Goal: Navigation & Orientation: Find specific page/section

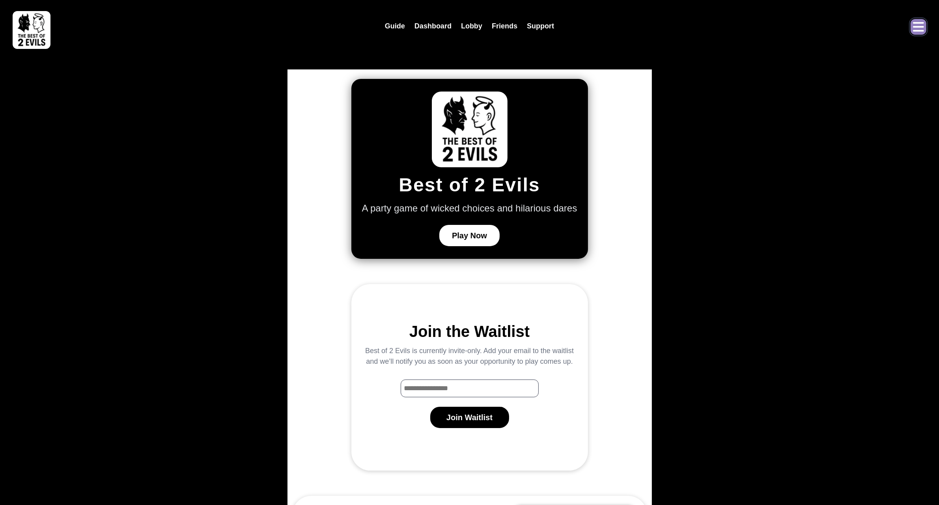
click at [920, 29] on icon "Open menu" at bounding box center [919, 27] width 13 height 13
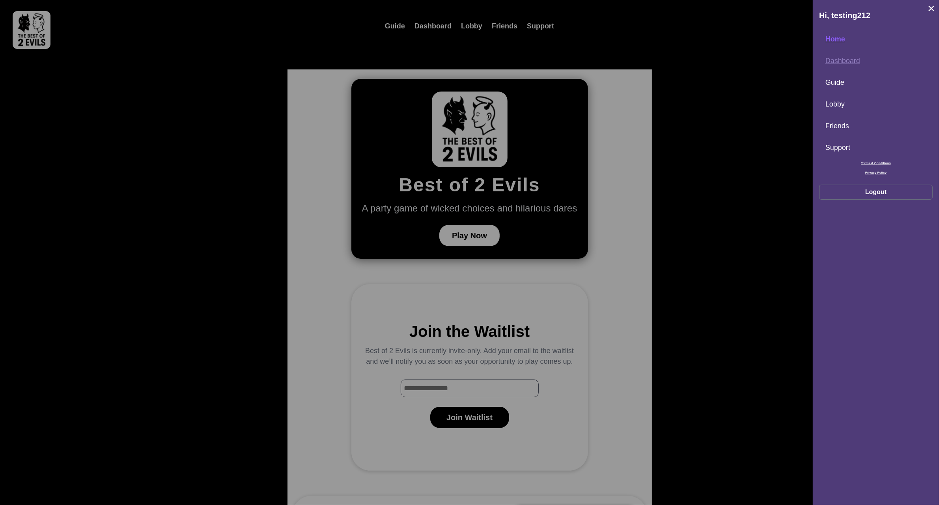
click at [840, 60] on link "Dashboard" at bounding box center [876, 60] width 114 height 17
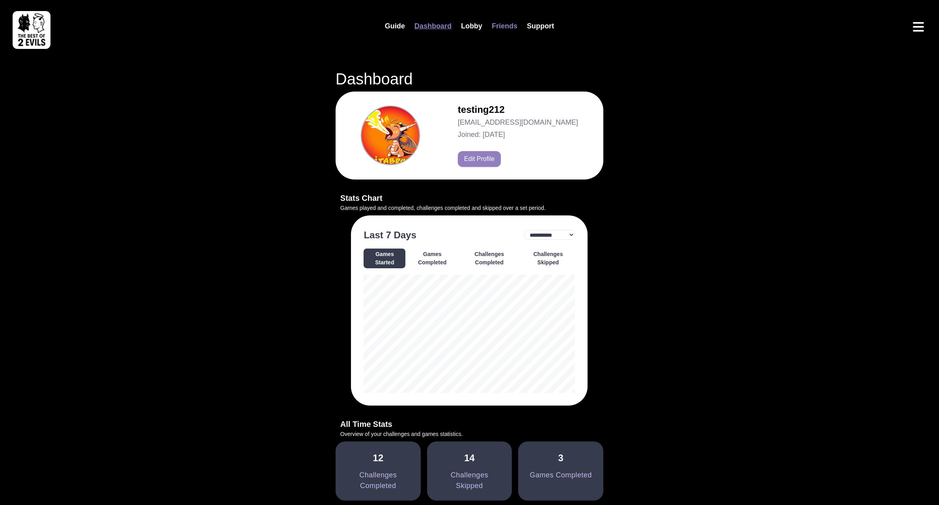
click at [505, 28] on link "Friends" at bounding box center [504, 26] width 35 height 17
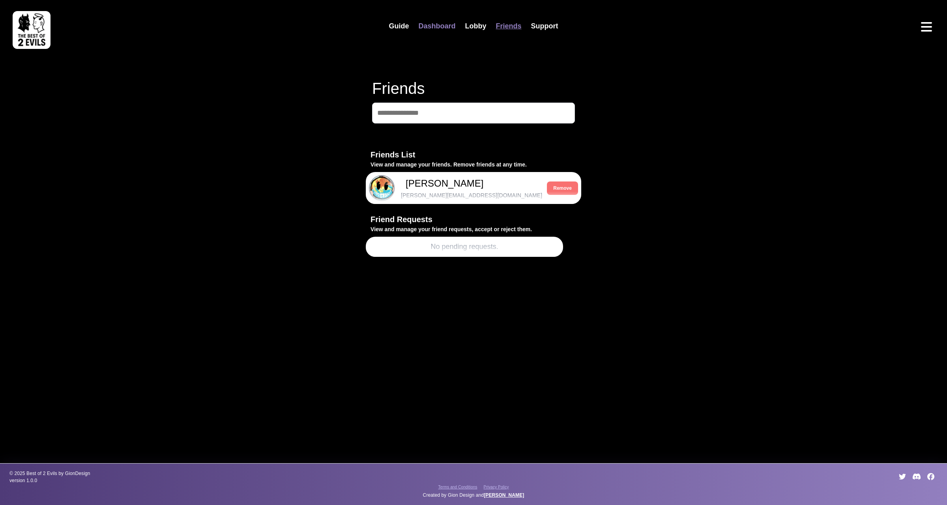
click at [443, 26] on link "Dashboard" at bounding box center [436, 26] width 47 height 17
